Goal: Task Accomplishment & Management: Complete application form

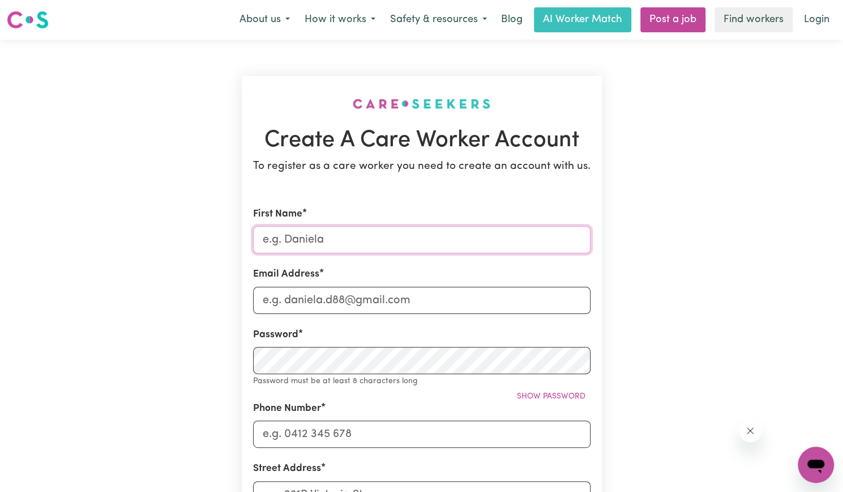
click at [342, 236] on input "First Name" at bounding box center [422, 239] width 338 height 27
type input "[PERSON_NAME]"
type input "[EMAIL_ADDRESS][DOMAIN_NAME]"
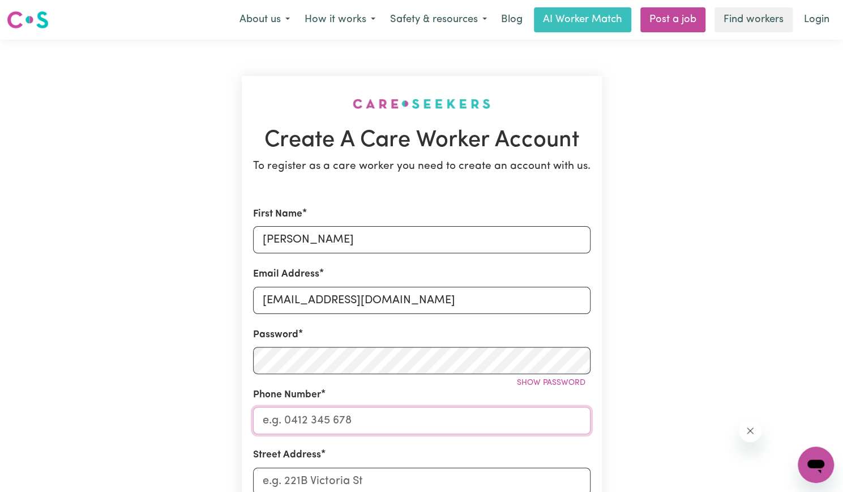
click at [274, 432] on input "Phone Number" at bounding box center [422, 420] width 338 height 27
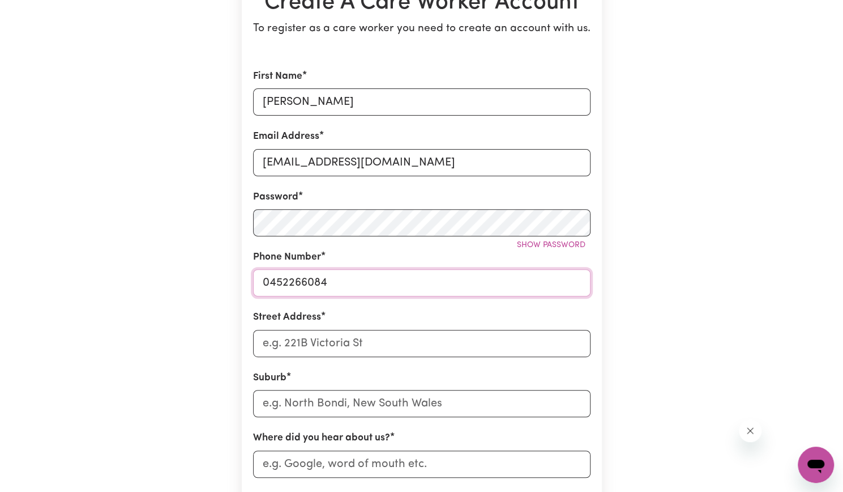
scroll to position [138, 0]
type input "0452266084"
click at [294, 345] on input "Street Address" at bounding box center [422, 342] width 338 height 27
type input "[STREET_ADDRESS]"
click at [292, 407] on input "text" at bounding box center [422, 402] width 338 height 27
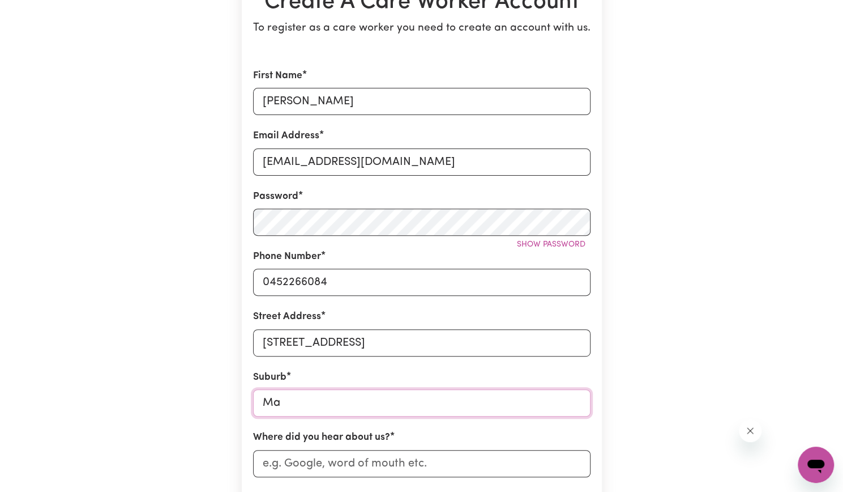
type input "Mam"
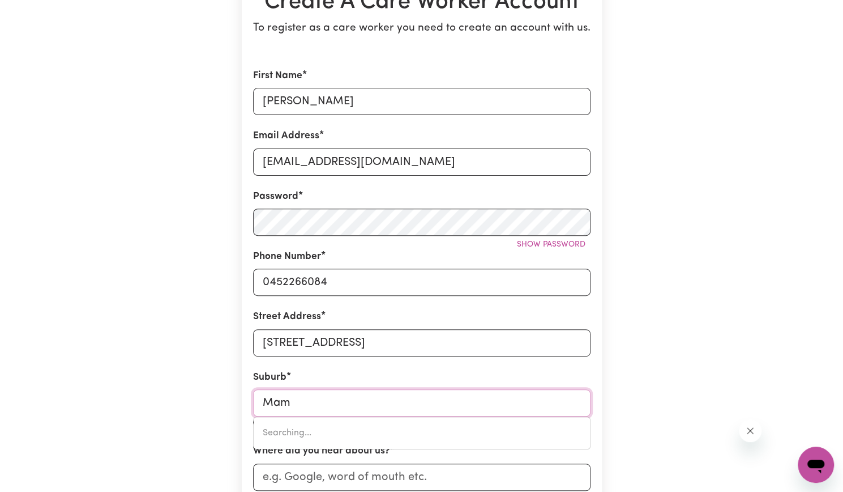
type input "MamBOURIN, [GEOGRAPHIC_DATA], 3024"
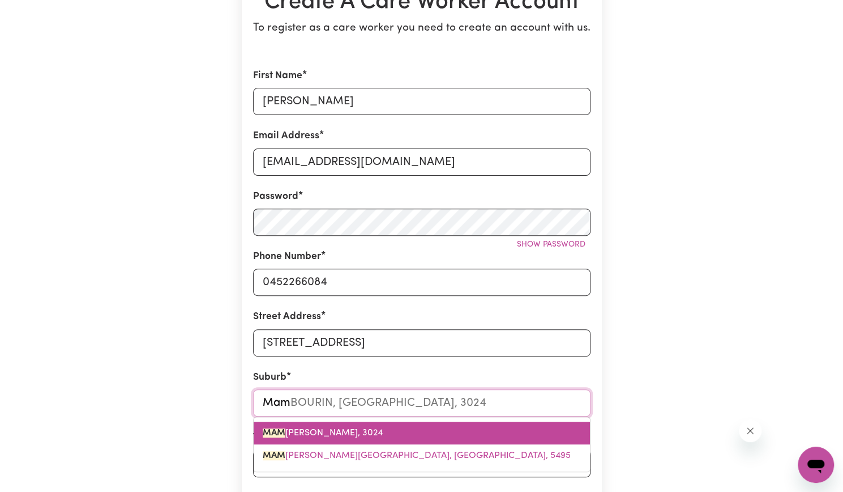
click at [294, 429] on span "MAM [PERSON_NAME][GEOGRAPHIC_DATA], 3024" at bounding box center [323, 432] width 120 height 9
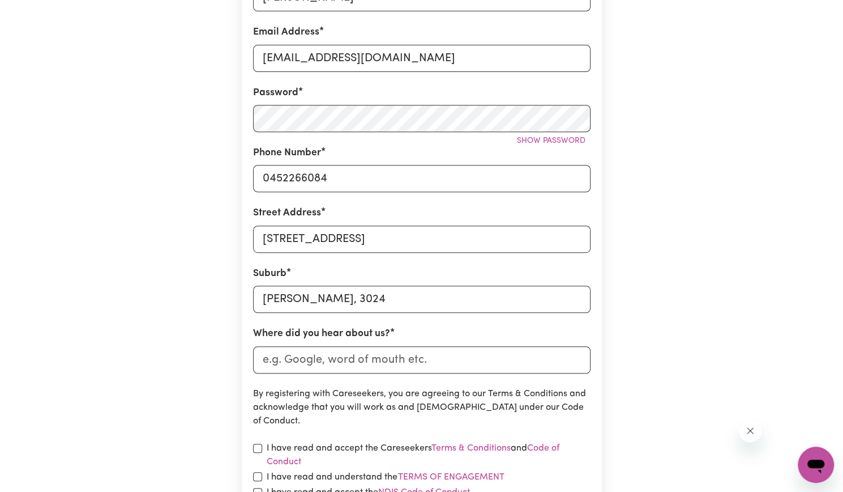
scroll to position [242, 0]
click at [322, 366] on input "Where did you hear about us?" at bounding box center [422, 358] width 338 height 27
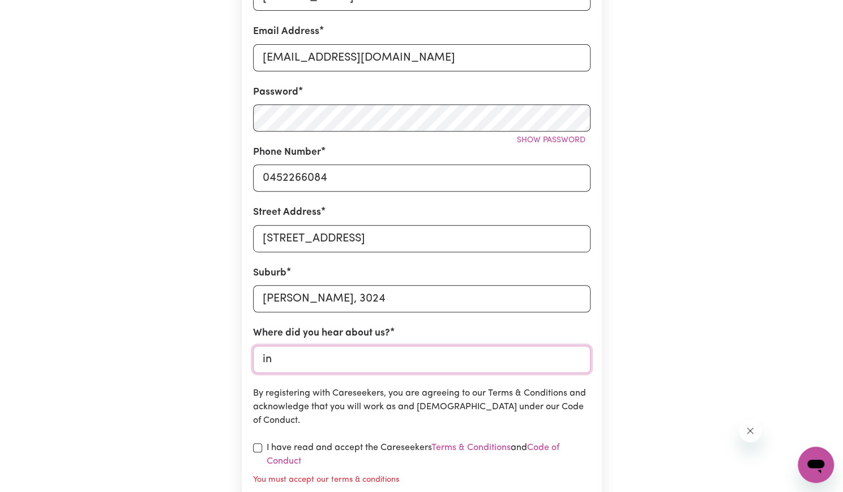
type input "i"
type input "indeed"
click at [258, 450] on input "checkbox" at bounding box center [257, 447] width 9 height 9
checkbox input "true"
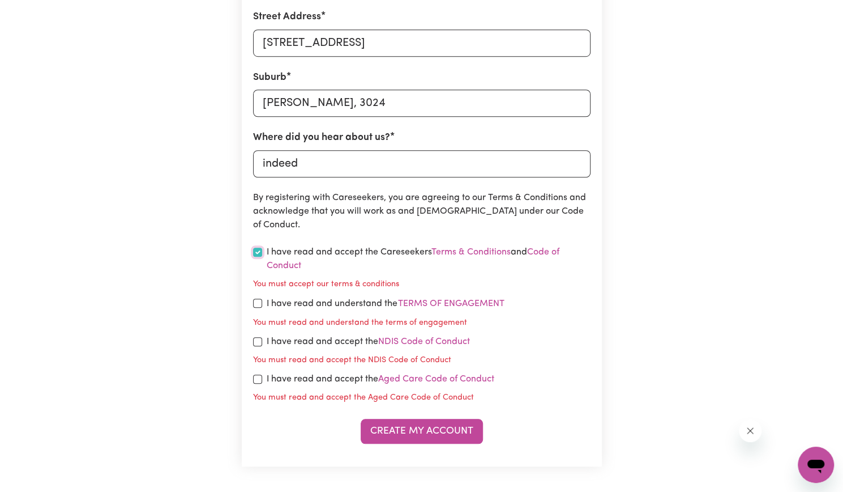
scroll to position [449, 0]
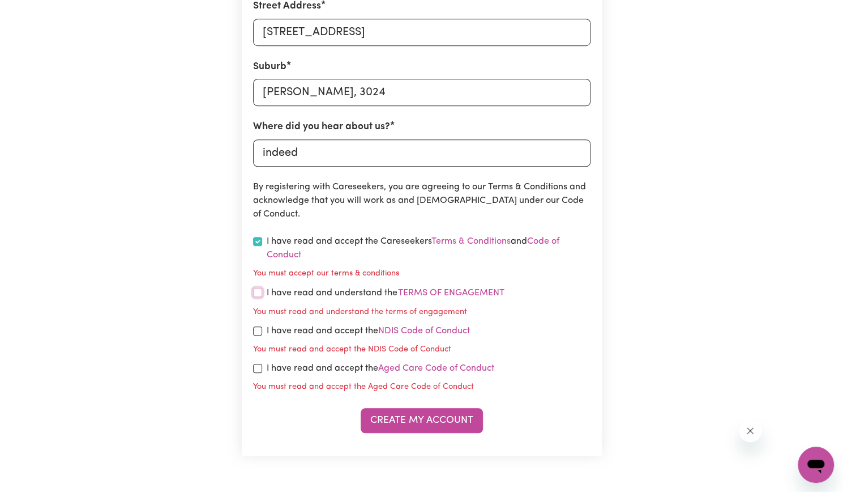
click at [256, 293] on input "checkbox" at bounding box center [257, 292] width 9 height 9
checkbox input "true"
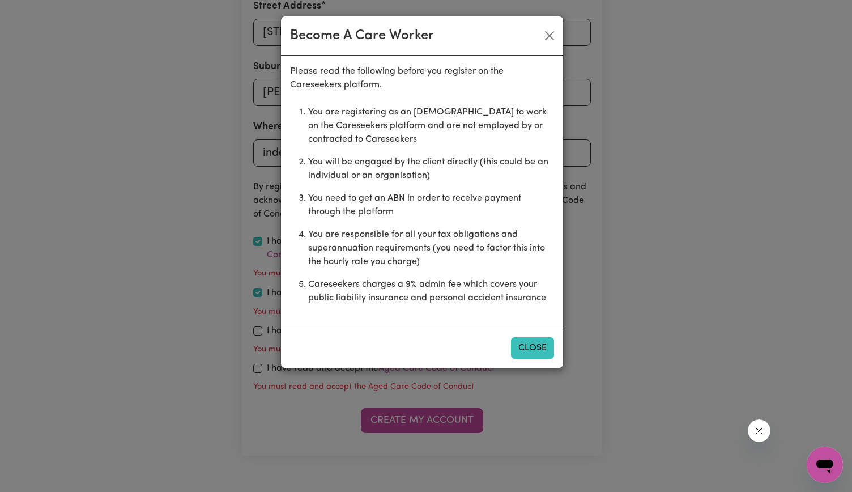
click at [526, 343] on button "Close" at bounding box center [532, 348] width 43 height 22
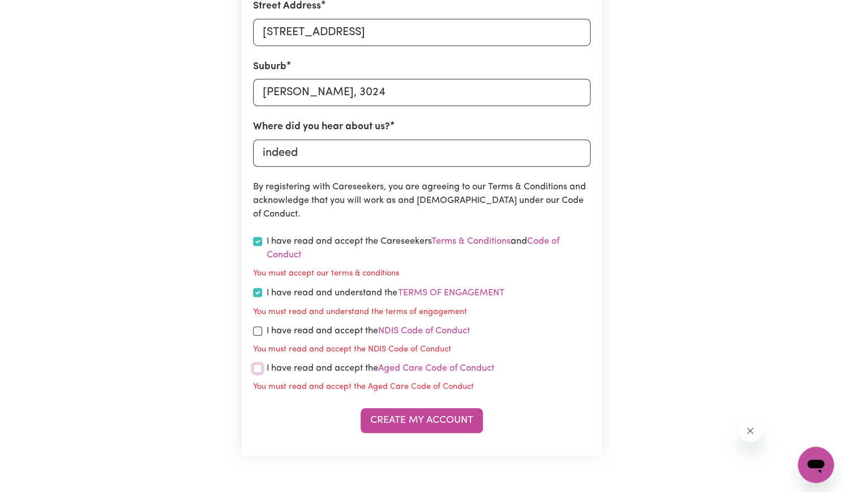
click at [256, 370] on input "checkbox" at bounding box center [257, 368] width 9 height 9
checkbox input "true"
click at [257, 328] on input "checkbox" at bounding box center [257, 330] width 9 height 9
checkbox input "true"
click at [400, 417] on button "Create My Account" at bounding box center [422, 420] width 122 height 25
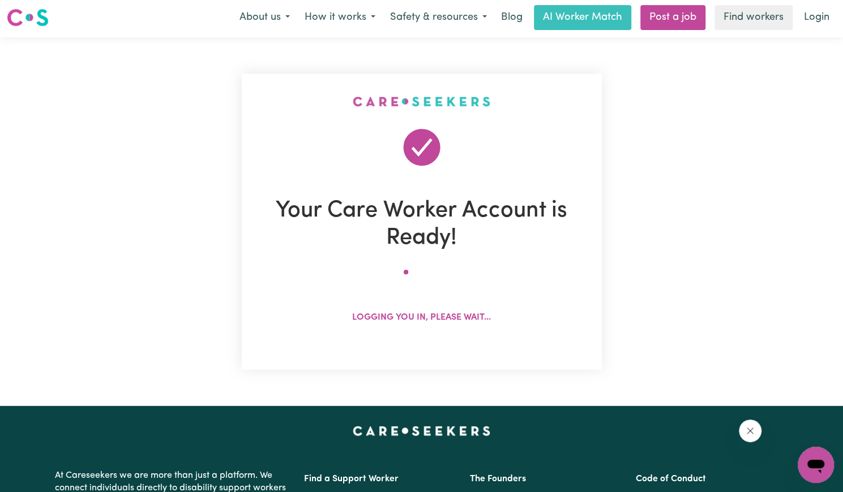
scroll to position [0, 0]
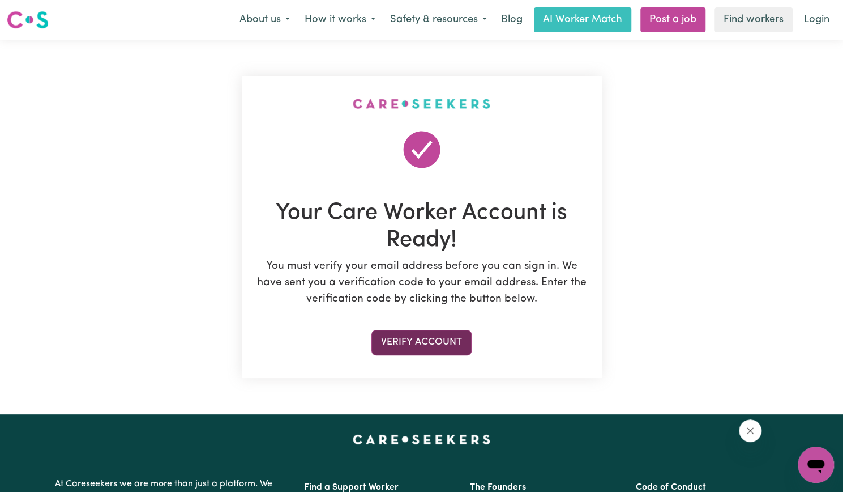
click at [428, 345] on button "Verify Account" at bounding box center [422, 342] width 100 height 25
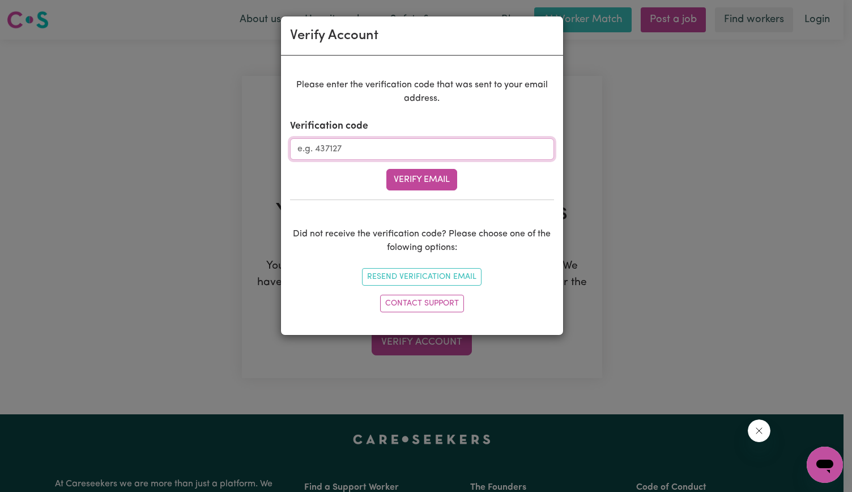
click at [327, 158] on input "Verification code" at bounding box center [422, 149] width 264 height 22
type input "214197"
click at [421, 181] on button "Verify Email" at bounding box center [421, 180] width 71 height 22
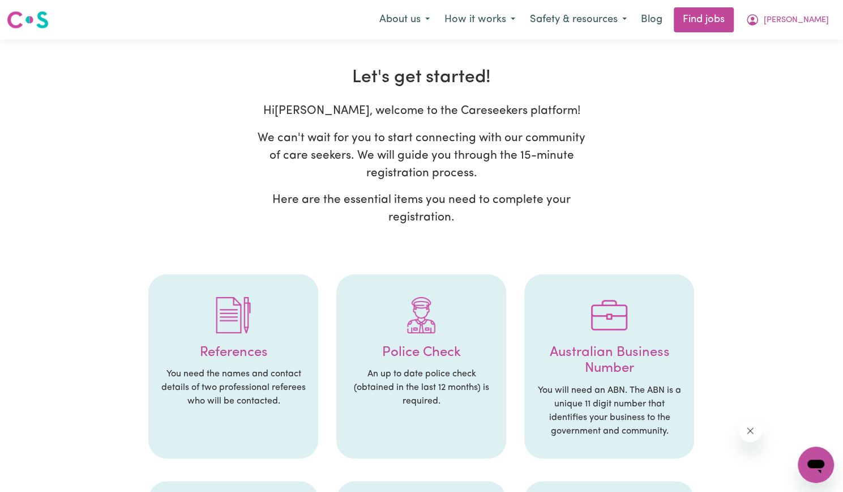
click at [248, 352] on h4 "References" at bounding box center [233, 352] width 147 height 16
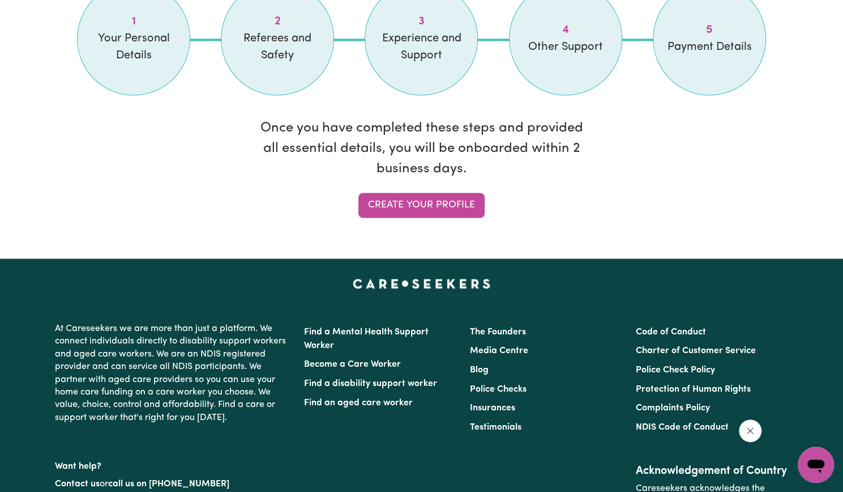
scroll to position [1030, 0]
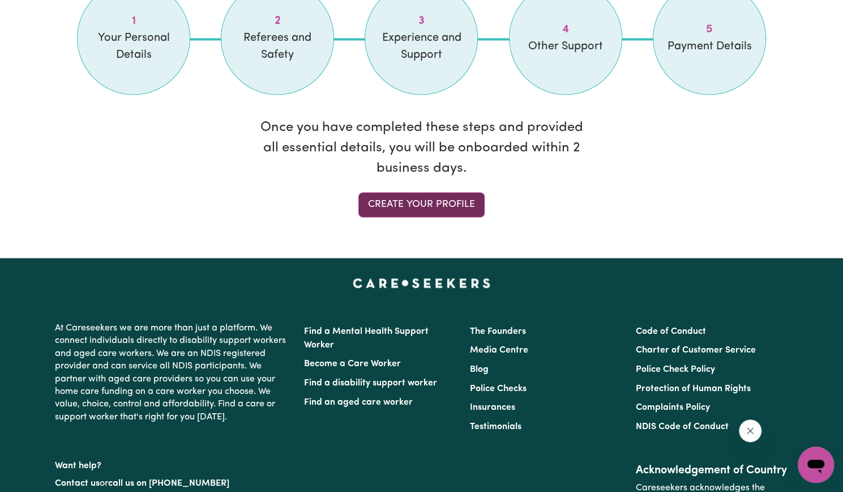
click at [396, 198] on link "Create your profile" at bounding box center [421, 204] width 126 height 25
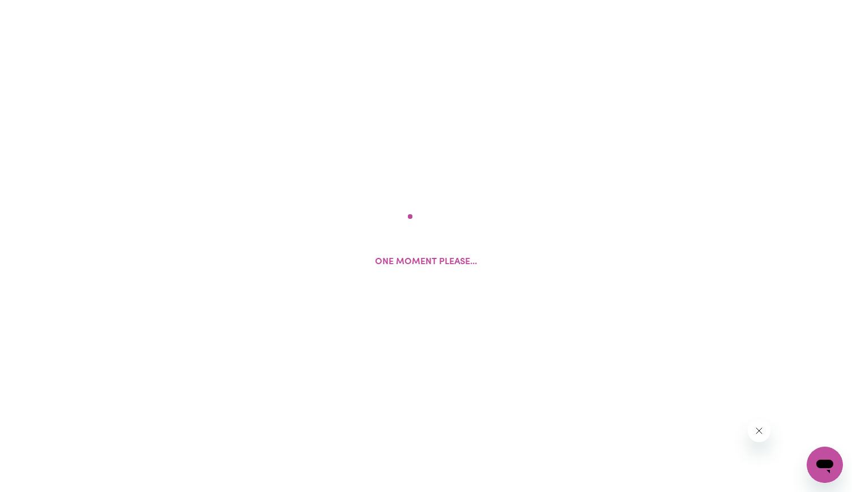
select select "Studying a healthcare related degree or qualification"
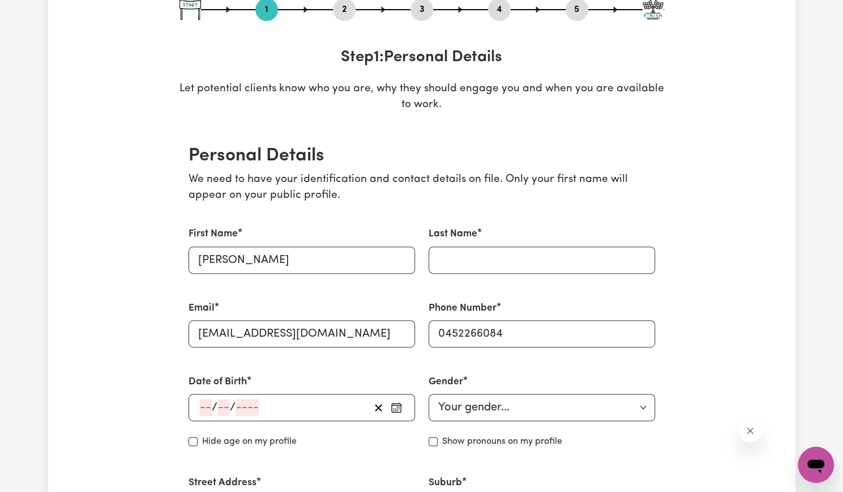
scroll to position [161, 0]
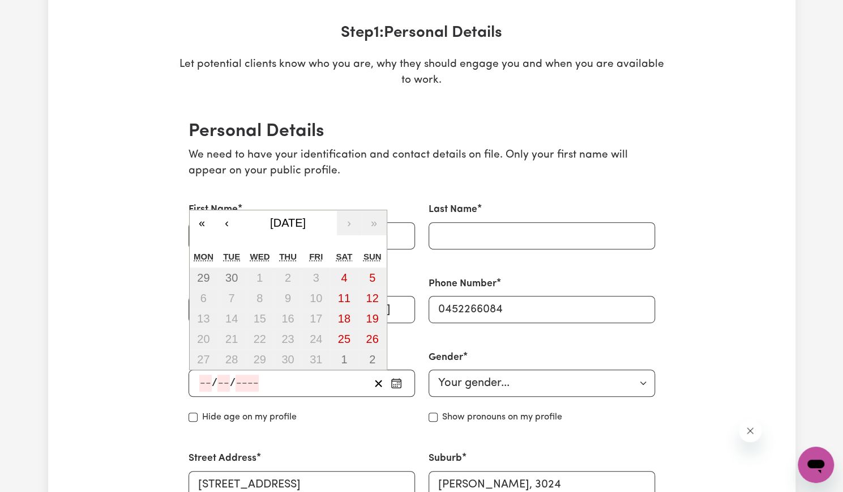
click at [204, 390] on input "number" at bounding box center [205, 382] width 12 height 17
type input "02"
type input "04"
type input "199"
type input "[DATE]"
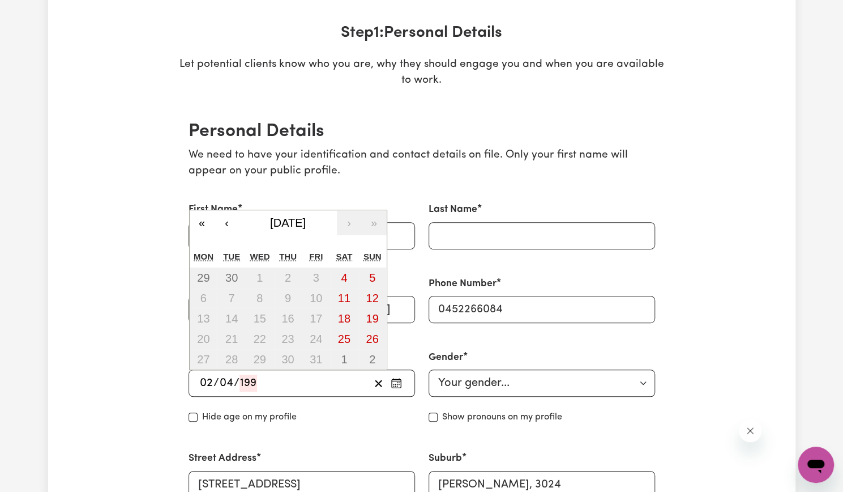
type input "2"
type input "4"
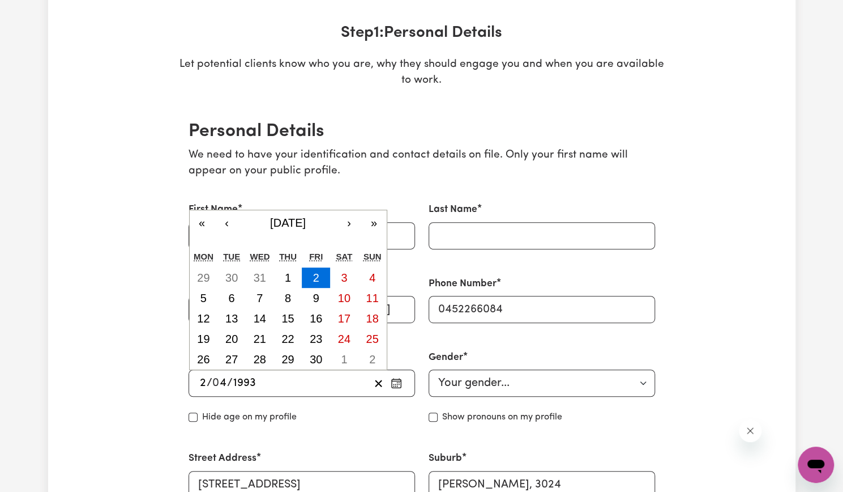
type input "1993"
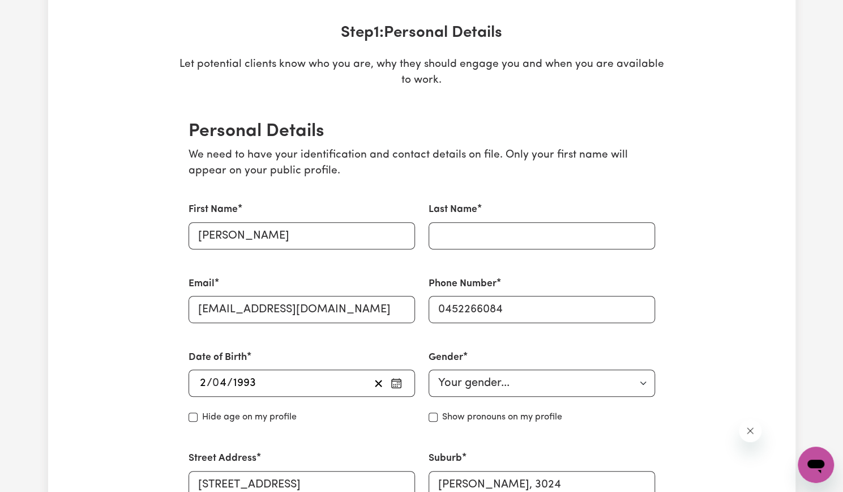
click at [472, 369] on div "Gender Your gender... [DEMOGRAPHIC_DATA] [DEMOGRAPHIC_DATA] [DEMOGRAPHIC_DATA] …" at bounding box center [542, 373] width 227 height 46
click at [491, 377] on select "Your gender... [DEMOGRAPHIC_DATA] [DEMOGRAPHIC_DATA] [DEMOGRAPHIC_DATA] Other P…" at bounding box center [542, 382] width 227 height 27
select select "[DEMOGRAPHIC_DATA]"
click at [429, 369] on select "Your gender... [DEMOGRAPHIC_DATA] [DEMOGRAPHIC_DATA] [DEMOGRAPHIC_DATA] Other P…" at bounding box center [542, 382] width 227 height 27
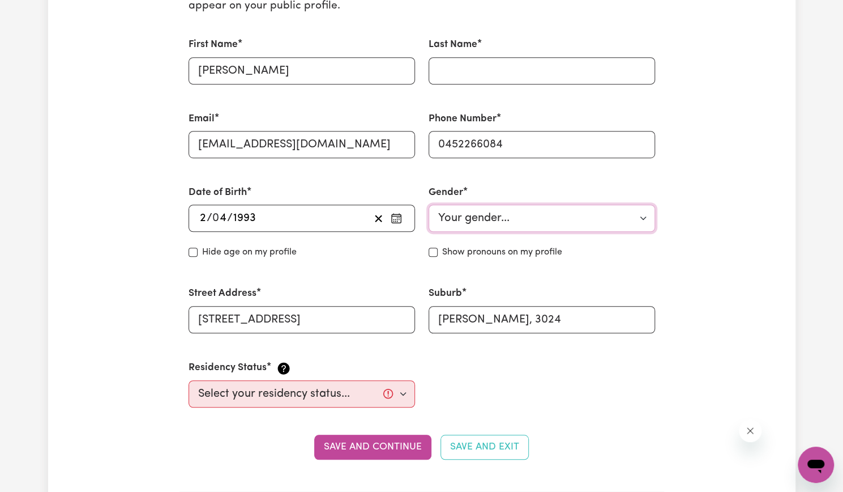
scroll to position [326, 0]
click at [356, 392] on select "Select your residency status... [DEMOGRAPHIC_DATA] citizen Australian PR [DEMOG…" at bounding box center [302, 392] width 227 height 27
select select "Student Visa"
click at [189, 379] on select "Select your residency status... [DEMOGRAPHIC_DATA] citizen Australian PR [DEMOG…" at bounding box center [302, 392] width 227 height 27
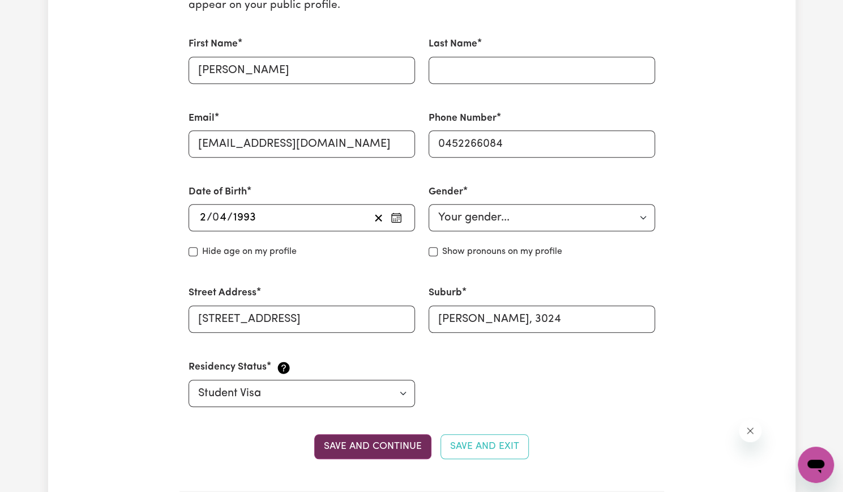
click at [336, 445] on button "Save and continue" at bounding box center [372, 446] width 117 height 25
click at [477, 74] on input "Last Name" at bounding box center [542, 70] width 227 height 27
type input "[PERSON_NAME]"
click at [340, 444] on button "Save and continue" at bounding box center [372, 446] width 117 height 25
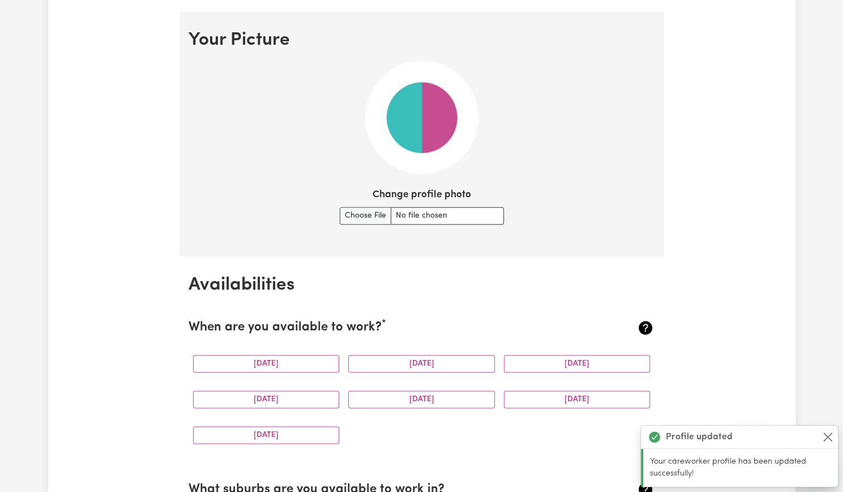
scroll to position [816, 0]
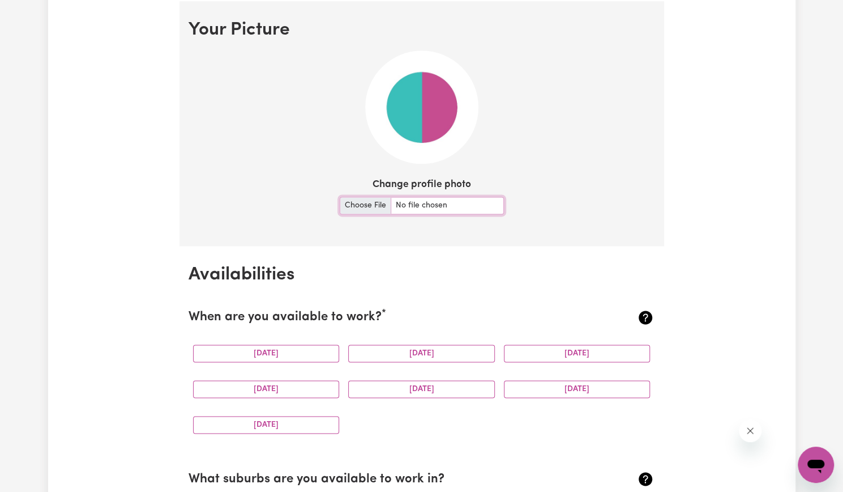
click at [364, 206] on input "Change profile photo" at bounding box center [422, 206] width 164 height 18
click at [296, 389] on button "[DATE]" at bounding box center [266, 389] width 147 height 18
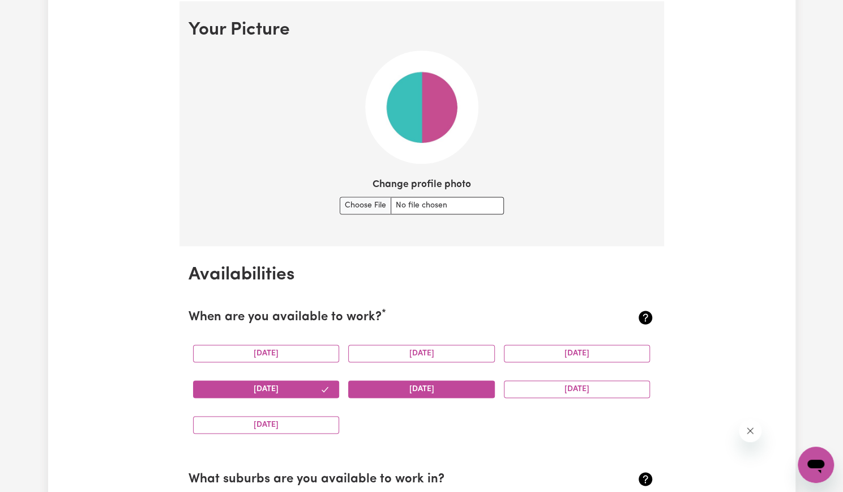
click at [389, 383] on button "[DATE]" at bounding box center [421, 389] width 147 height 18
click at [519, 391] on button "[DATE]" at bounding box center [577, 389] width 147 height 18
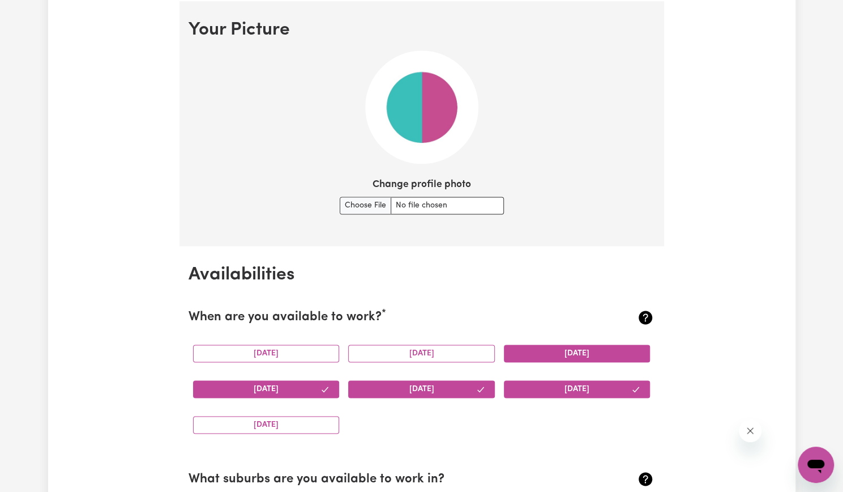
click at [541, 352] on button "[DATE]" at bounding box center [577, 353] width 147 height 18
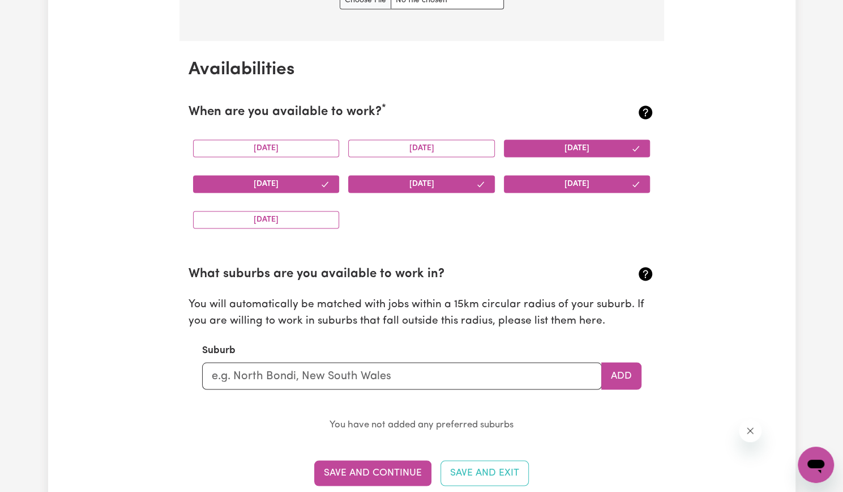
scroll to position [1021, 0]
click at [492, 375] on input "text" at bounding box center [402, 374] width 400 height 27
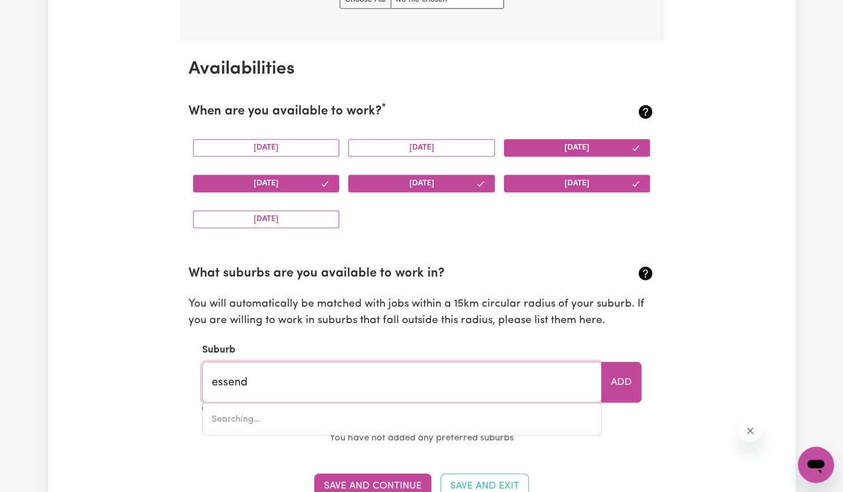
type input "essendo"
type input "essendoN, [GEOGRAPHIC_DATA], 3040"
type input "essendom"
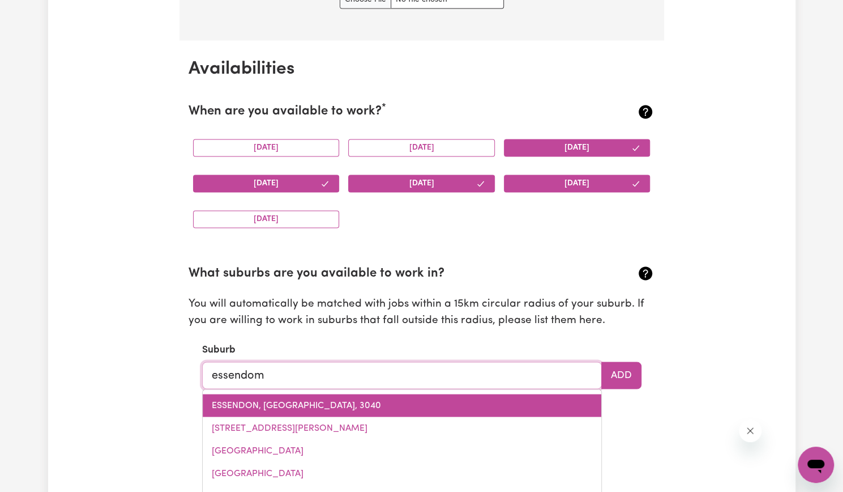
click at [310, 403] on span "ESSENDON, [GEOGRAPHIC_DATA], 3040" at bounding box center [296, 404] width 169 height 9
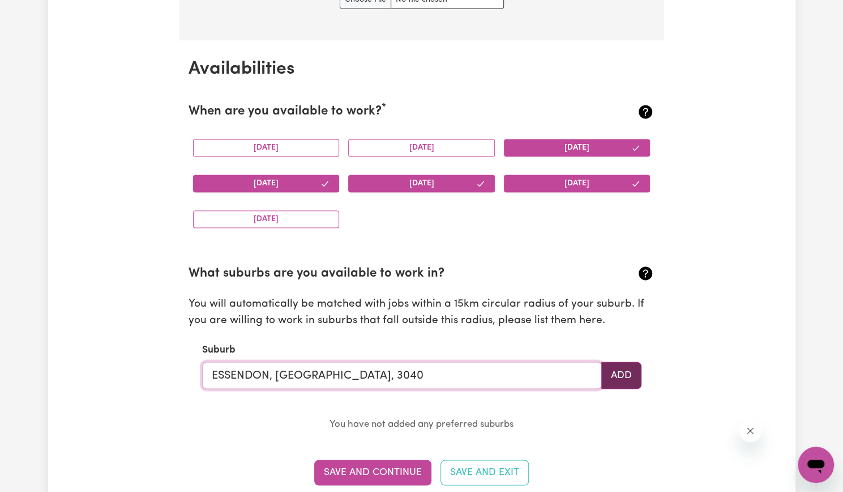
type input "ESSENDON, [GEOGRAPHIC_DATA], 3040"
click at [628, 372] on button "Add" at bounding box center [621, 374] width 40 height 27
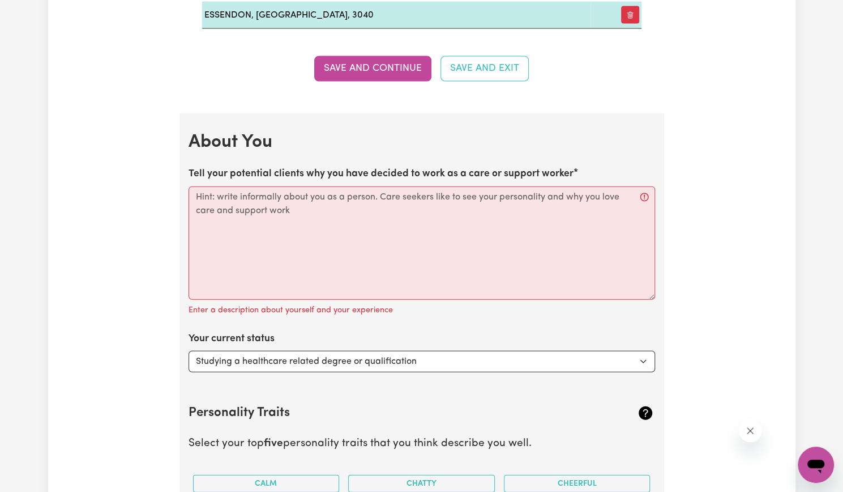
scroll to position [1445, 0]
click at [396, 360] on select "Select... Studying a healthcare related degree or qualification Studying a non-…" at bounding box center [422, 361] width 467 height 22
click at [189, 350] on select "Select... Studying a healthcare related degree or qualification Studying a non-…" at bounding box center [422, 361] width 467 height 22
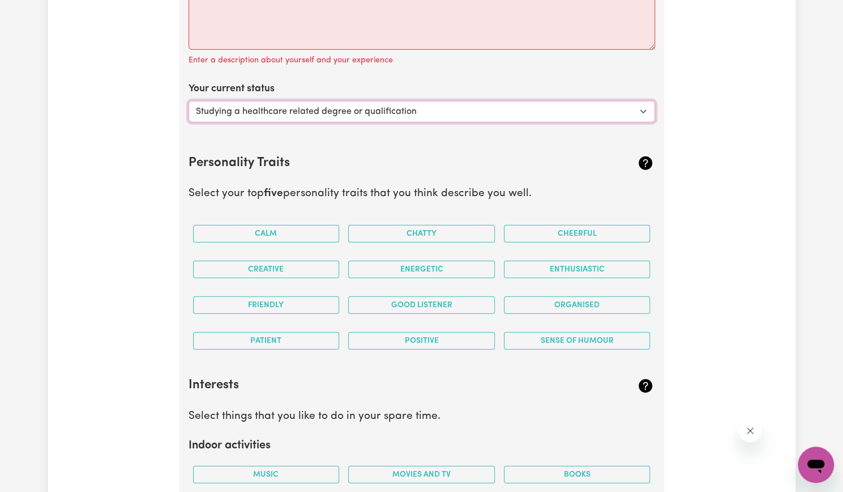
scroll to position [1697, 0]
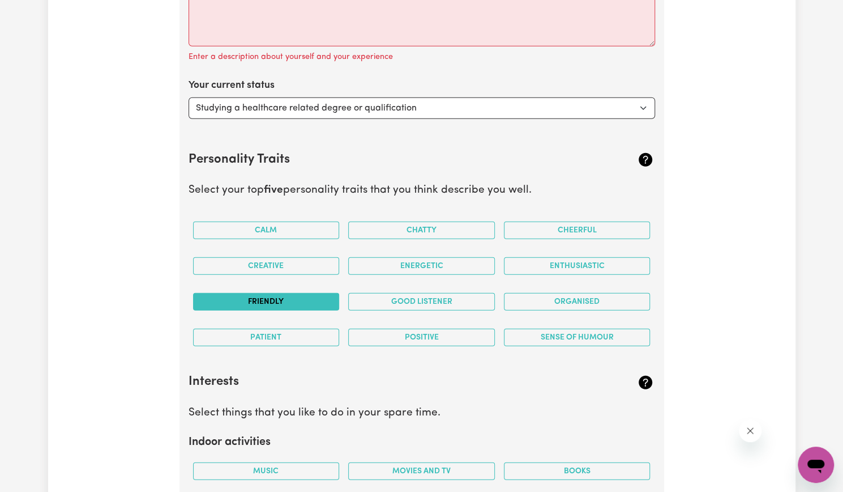
click at [284, 299] on button "Friendly" at bounding box center [266, 302] width 147 height 18
click at [389, 296] on button "Good Listener" at bounding box center [421, 302] width 147 height 18
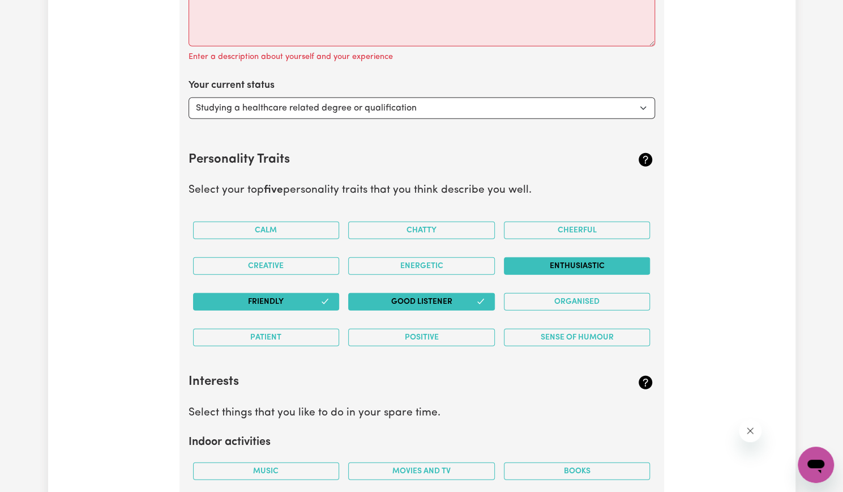
click at [540, 268] on button "Enthusiastic" at bounding box center [577, 266] width 147 height 18
click at [432, 329] on button "Positive" at bounding box center [421, 337] width 147 height 18
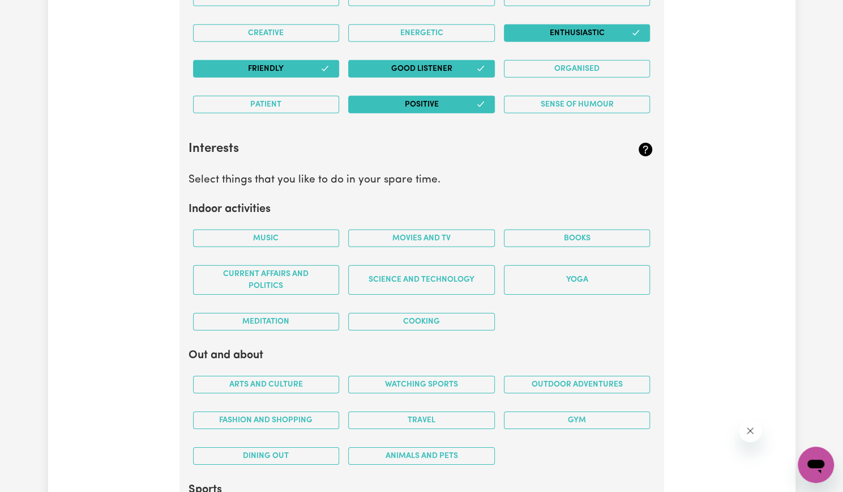
scroll to position [1932, 0]
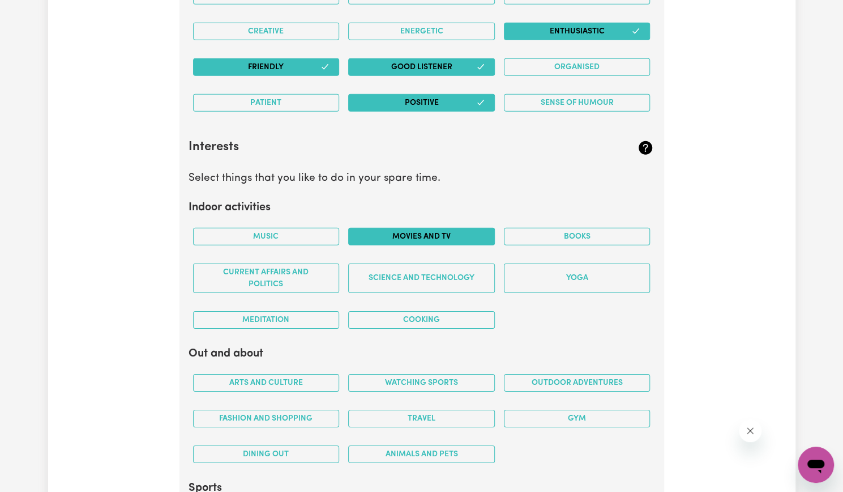
click at [441, 233] on button "Movies and TV" at bounding box center [421, 237] width 147 height 18
click at [301, 229] on button "Music" at bounding box center [266, 237] width 147 height 18
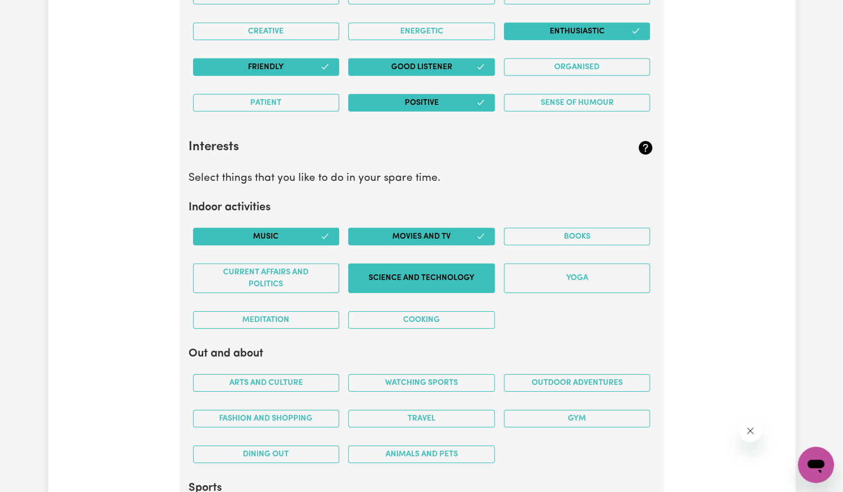
click at [408, 279] on button "Science and Technology" at bounding box center [421, 277] width 147 height 29
click at [432, 412] on button "Travel" at bounding box center [421, 418] width 147 height 18
click at [539, 365] on div "Outdoor adventures" at bounding box center [578, 383] width 156 height 36
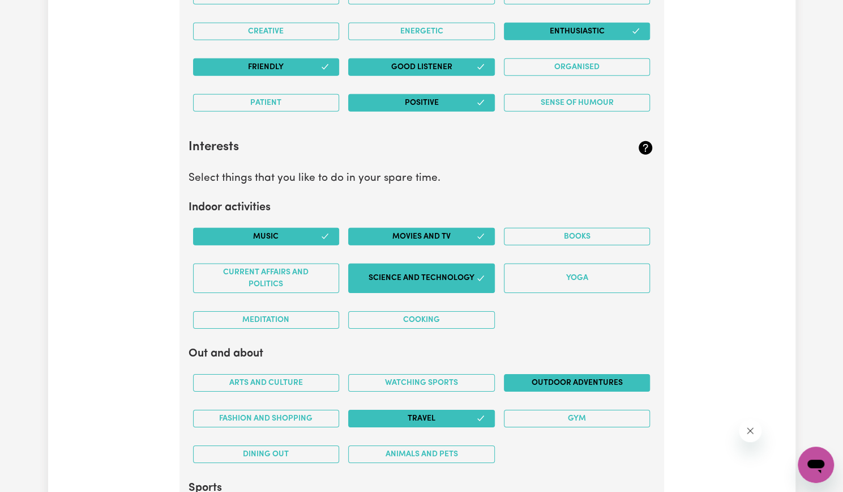
click at [539, 374] on button "Outdoor adventures" at bounding box center [577, 383] width 147 height 18
click at [426, 447] on button "Animals and pets" at bounding box center [421, 454] width 147 height 18
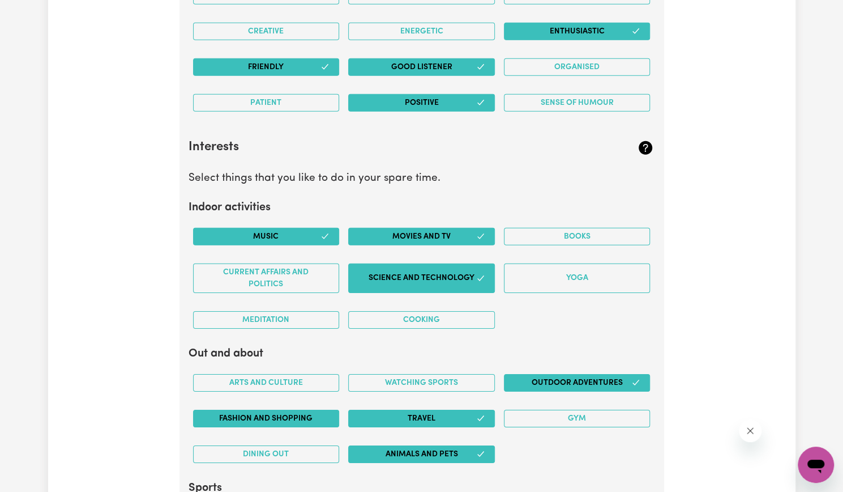
click at [272, 415] on button "Fashion and shopping" at bounding box center [266, 418] width 147 height 18
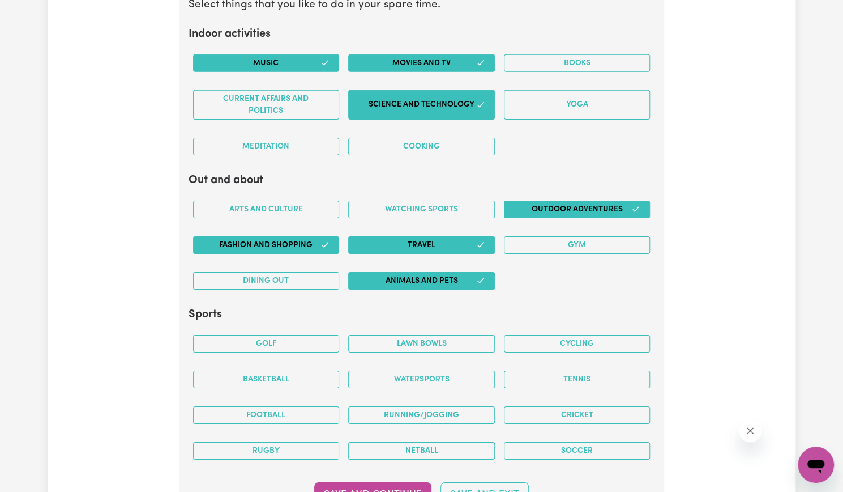
scroll to position [2107, 0]
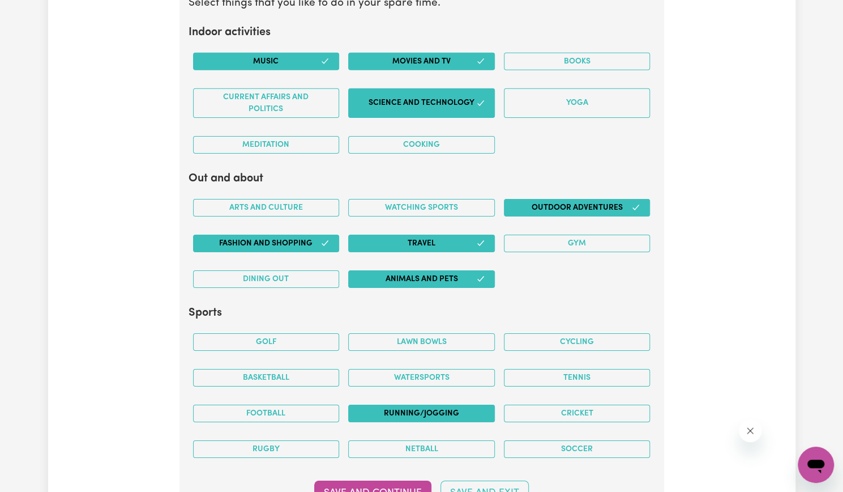
click at [426, 404] on button "Running/Jogging" at bounding box center [421, 413] width 147 height 18
click at [594, 338] on button "Cycling" at bounding box center [577, 342] width 147 height 18
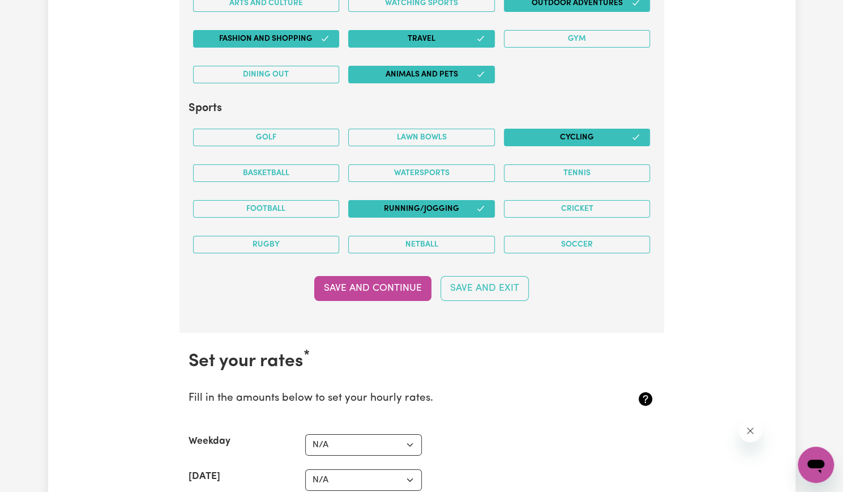
scroll to position [2312, 0]
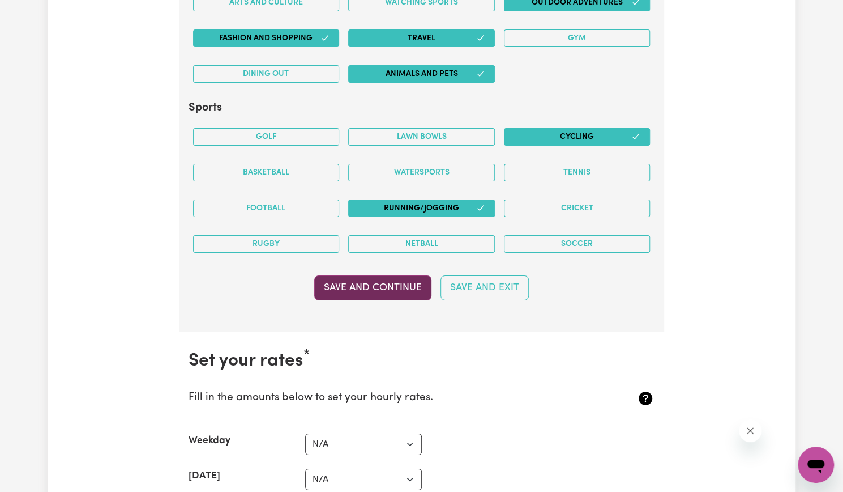
click at [389, 275] on button "Save and Continue" at bounding box center [372, 287] width 117 height 25
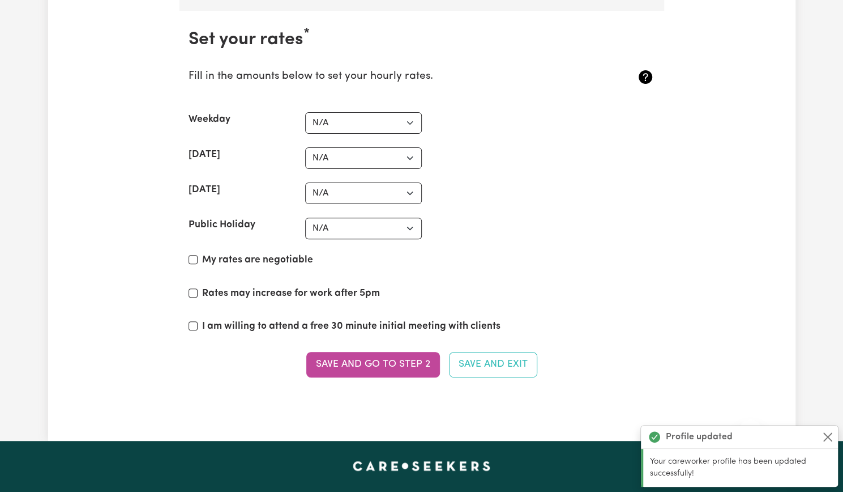
scroll to position [2635, 0]
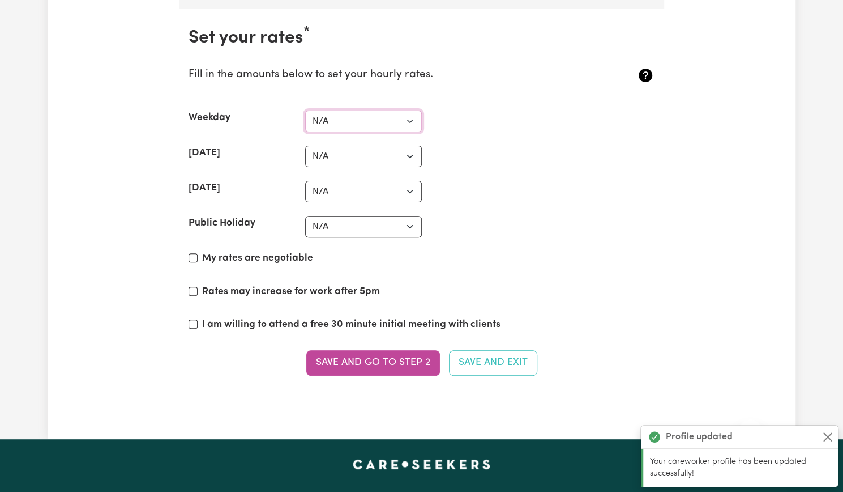
click at [370, 110] on select "N/A $37 $38 $39 $40 $41 $42 $43 $44 $45 $46 $47 $48 $49 $50 $51 $52 $53 $54 $55…" at bounding box center [363, 121] width 117 height 22
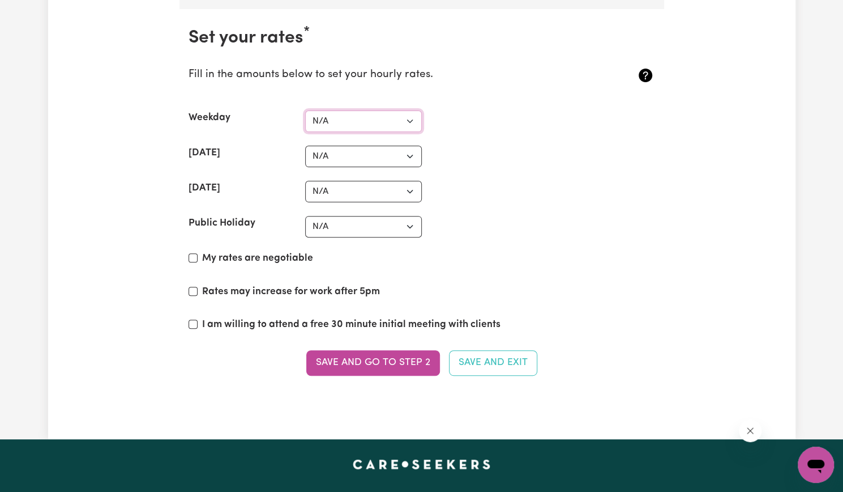
select select "45"
click at [305, 110] on select "N/A $37 $38 $39 $40 $41 $42 $43 $44 $45 $46 $47 $48 $49 $50 $51 $52 $53 $54 $55…" at bounding box center [363, 121] width 117 height 22
click at [345, 146] on select "N/A $37 $38 $39 $40 $41 $42 $43 $44 $45 $46 $47 $48 $49 $50 $51 $52 $53 $54 $55…" at bounding box center [363, 157] width 117 height 22
select select "55"
click at [305, 146] on select "N/A $37 $38 $39 $40 $41 $42 $43 $44 $45 $46 $47 $48 $49 $50 $51 $52 $53 $54 $55…" at bounding box center [363, 157] width 117 height 22
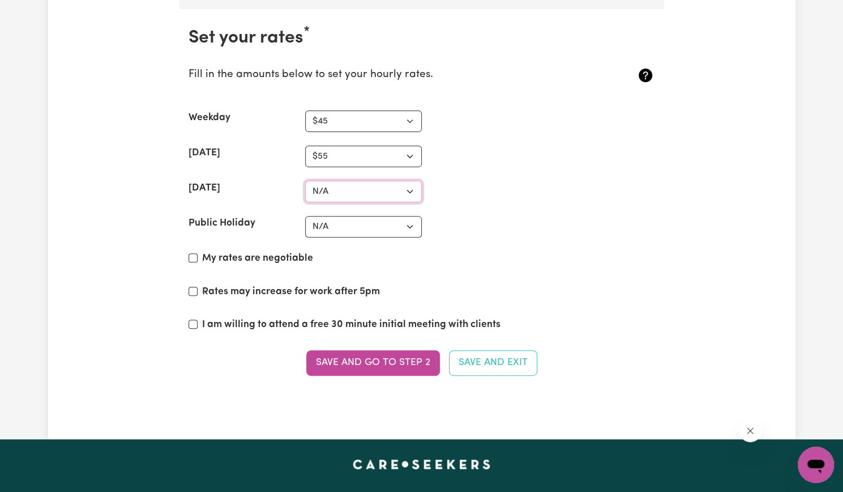
click at [339, 181] on select "N/A $37 $38 $39 $40 $41 $42 $43 $44 $45 $46 $47 $48 $49 $50 $51 $52 $53 $54 $55…" at bounding box center [363, 192] width 117 height 22
select select "65"
click at [305, 181] on select "N/A $37 $38 $39 $40 $41 $42 $43 $44 $45 $46 $47 $48 $49 $50 $51 $52 $53 $54 $55…" at bounding box center [363, 192] width 117 height 22
click at [338, 223] on select "N/A $37 $38 $39 $40 $41 $42 $43 $44 $45 $46 $47 $48 $49 $50 $51 $52 $53 $54 $55…" at bounding box center [363, 227] width 117 height 22
select select "75"
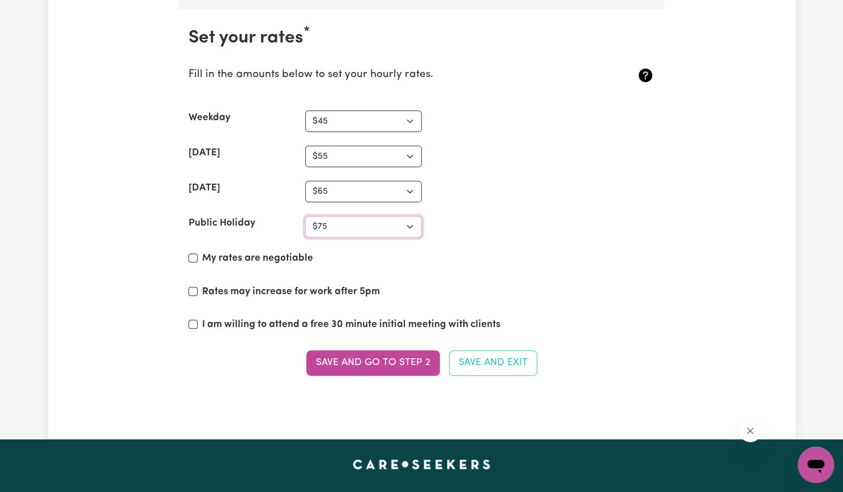
click at [305, 216] on select "N/A $37 $38 $39 $40 $41 $42 $43 $44 $45 $46 $47 $48 $49 $50 $51 $52 $53 $54 $55…" at bounding box center [363, 227] width 117 height 22
click at [195, 253] on input "My rates are negotiable" at bounding box center [193, 257] width 9 height 9
checkbox input "true"
click at [192, 319] on input "I am willing to attend a free 30 minute initial meeting with clients" at bounding box center [193, 323] width 9 height 9
checkbox input "true"
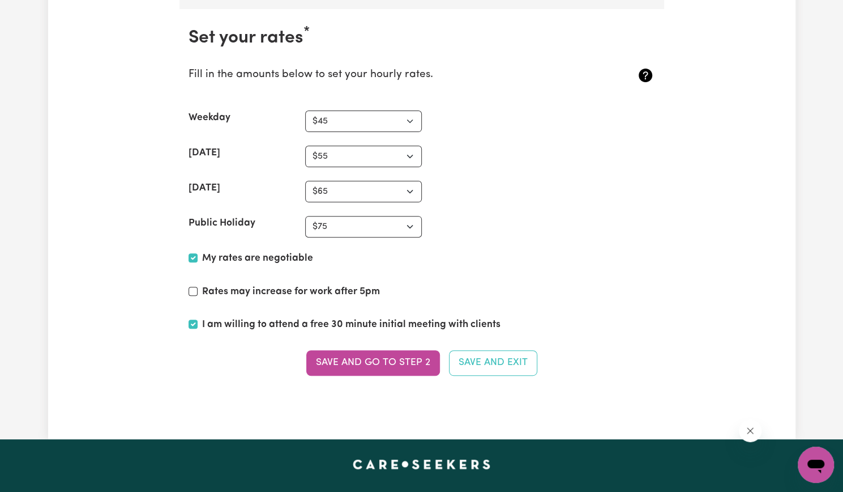
click at [345, 364] on section "Set your rates * Fill in the amounts below to set your hourly rates. Weekday N/…" at bounding box center [422, 208] width 485 height 398
click at [328, 353] on button "Save and go to Step 2" at bounding box center [373, 362] width 134 height 25
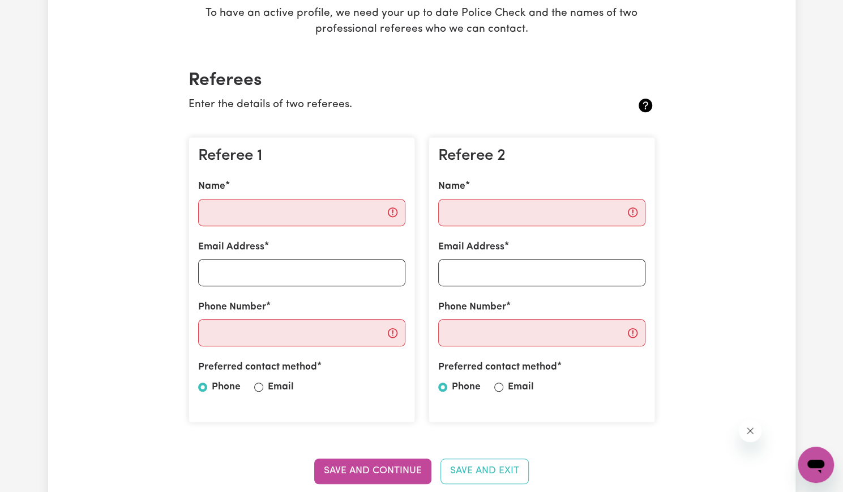
scroll to position [212, 0]
click at [239, 216] on input "Name" at bounding box center [301, 211] width 207 height 27
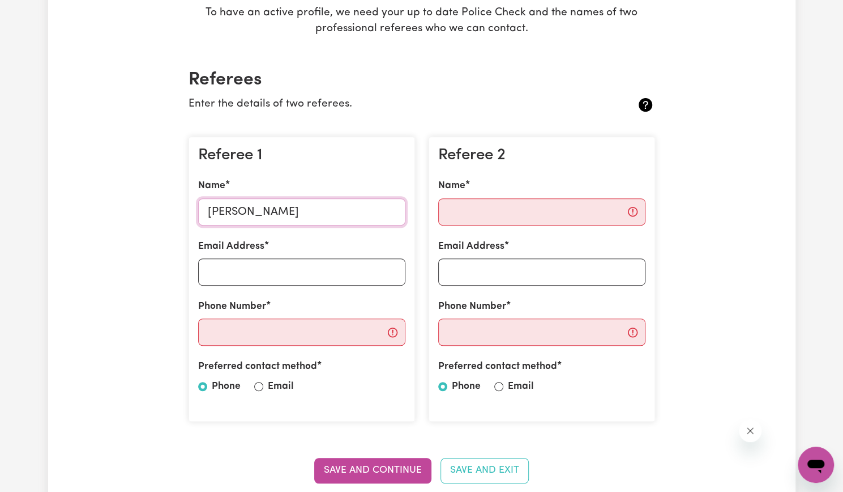
type input "[PERSON_NAME]"
click at [234, 273] on input "Email Address" at bounding box center [301, 271] width 207 height 27
click at [485, 212] on input "Name" at bounding box center [541, 211] width 207 height 27
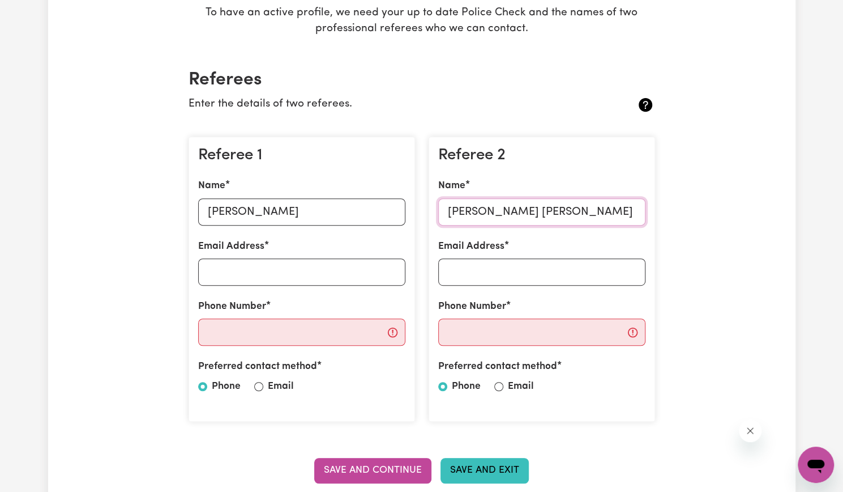
type input "[PERSON_NAME] [PERSON_NAME]"
click at [506, 476] on button "Save and Exit" at bounding box center [485, 470] width 88 height 25
